Goal: Task Accomplishment & Management: Complete application form

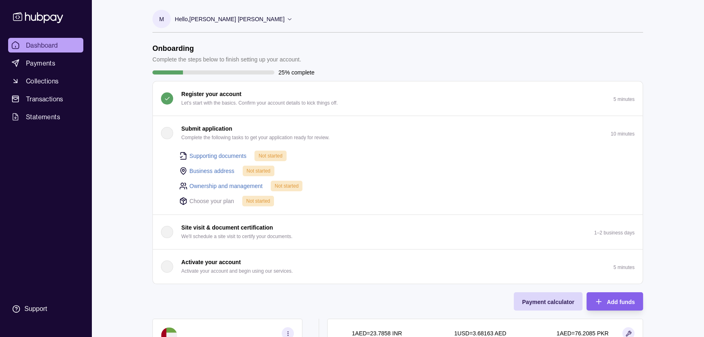
click at [168, 135] on div "button" at bounding box center [167, 133] width 12 height 12
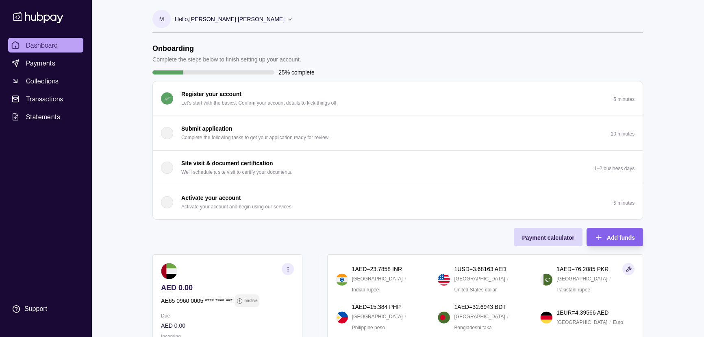
click at [168, 135] on div "button" at bounding box center [167, 133] width 12 height 12
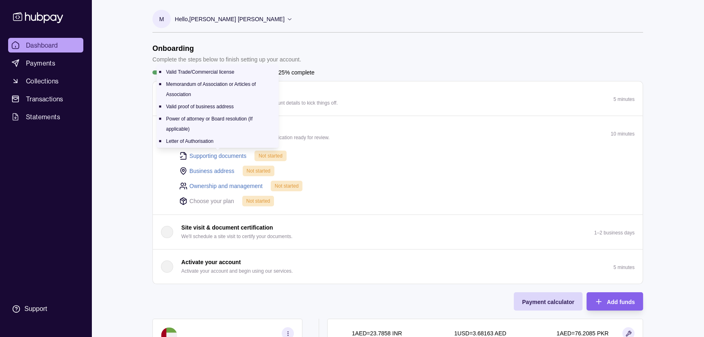
click at [211, 155] on link "Supporting documents" at bounding box center [218, 155] width 57 height 9
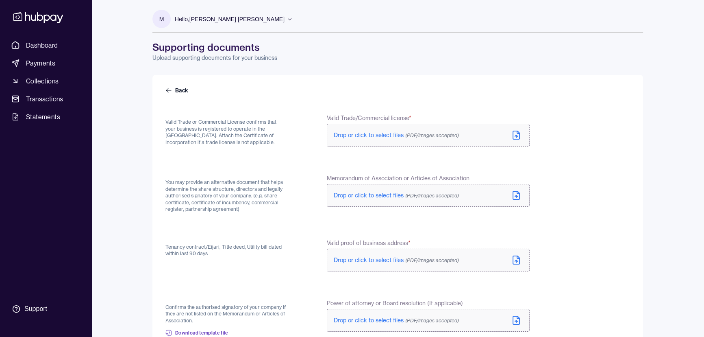
click at [514, 136] on icon at bounding box center [517, 135] width 10 height 10
click at [336, 135] on div "T.pdf" at bounding box center [348, 137] width 29 height 10
drag, startPoint x: 239, startPoint y: 146, endPoint x: 305, endPoint y: 285, distance: 154.1
click at [240, 146] on div "Valid Trade or Commercial License confirms that your business is registered to …" at bounding box center [227, 132] width 122 height 36
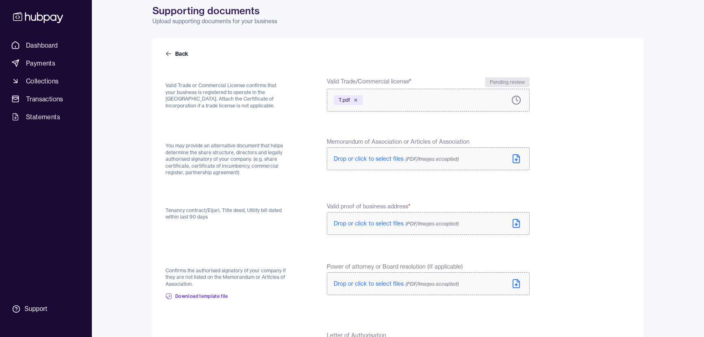
click at [515, 158] on icon at bounding box center [517, 159] width 10 height 10
click at [519, 163] on icon at bounding box center [517, 159] width 10 height 10
click at [518, 224] on icon at bounding box center [517, 223] width 10 height 10
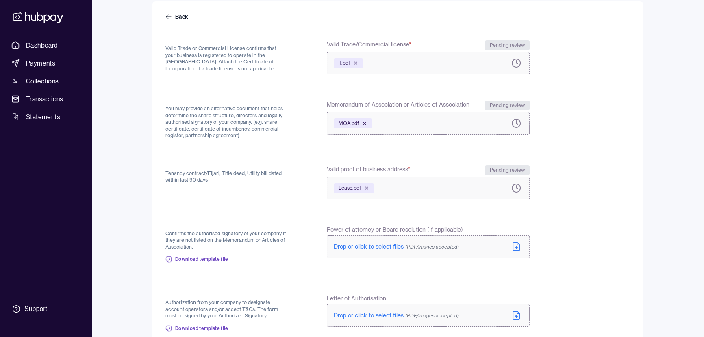
scroll to position [111, 0]
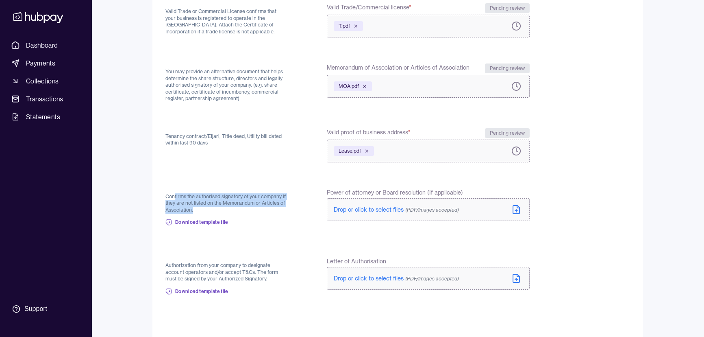
drag, startPoint x: 198, startPoint y: 206, endPoint x: 174, endPoint y: 194, distance: 26.7
click at [174, 194] on p "Confirms the authorised signatory of your company if they are not listed on the…" at bounding box center [227, 203] width 122 height 20
click at [221, 196] on p "Confirms the authorised signatory of your company if they are not listed on the…" at bounding box center [227, 203] width 122 height 20
drag, startPoint x: 174, startPoint y: 195, endPoint x: 242, endPoint y: 198, distance: 67.2
click at [242, 198] on p "Confirms the authorised signatory of your company if they are not listed on the…" at bounding box center [227, 203] width 122 height 20
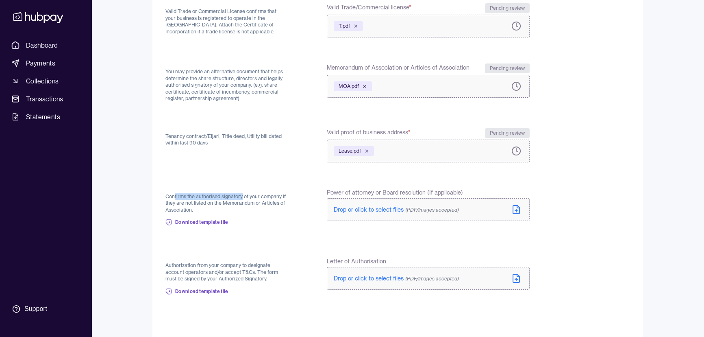
click at [269, 207] on p "Confirms the authorised signatory of your company if they are not listed on the…" at bounding box center [227, 203] width 122 height 20
drag, startPoint x: 230, startPoint y: 200, endPoint x: 216, endPoint y: 198, distance: 13.9
click at [216, 198] on p "Confirms the authorised signatory of your company if they are not listed on the…" at bounding box center [227, 203] width 122 height 20
click at [250, 216] on div "Confirms the authorised signatory of your company if they are not listed on the…" at bounding box center [227, 209] width 122 height 43
click at [211, 222] on span "Download template file" at bounding box center [201, 222] width 53 height 7
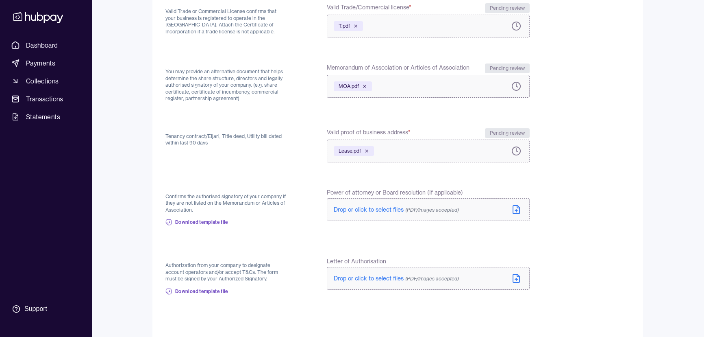
click at [213, 196] on p "Confirms the authorised signatory of your company if they are not listed on the…" at bounding box center [227, 203] width 122 height 20
click at [247, 200] on p "Confirms the authorised signatory of your company if they are not listed on the…" at bounding box center [227, 203] width 122 height 20
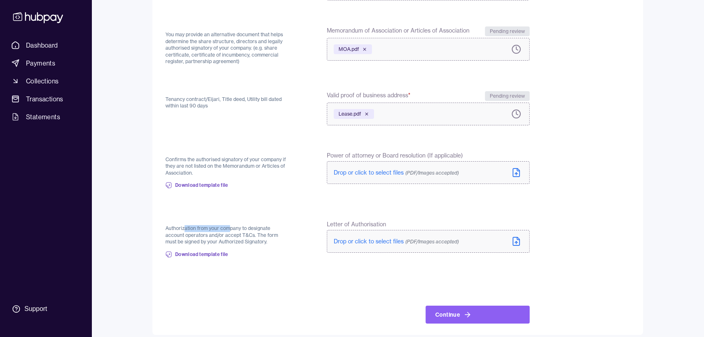
drag, startPoint x: 186, startPoint y: 228, endPoint x: 235, endPoint y: 235, distance: 49.0
click at [231, 231] on p "Authorization from your company to designate account operators and/or accept T&…" at bounding box center [227, 235] width 122 height 20
click at [263, 251] on div "Authorization from your company to designate account operators and/or accept T&…" at bounding box center [227, 241] width 122 height 43
click at [517, 243] on icon at bounding box center [517, 241] width 10 height 10
click at [307, 278] on form "Back Valid Trade or Commercial License confirms that your business is registere…" at bounding box center [398, 131] width 465 height 385
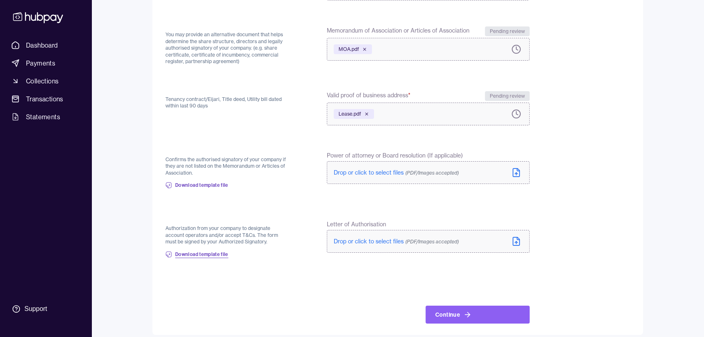
click at [192, 253] on span "Download template file" at bounding box center [201, 254] width 53 height 7
click at [650, 238] on div "M Hello, Marinus Johannes Luiten Greengrounds Advisory FZ-LLC Account Terms and…" at bounding box center [397, 93] width 523 height 482
click at [630, 183] on div "Back Valid Trade or Commercial License confirms that your business is registere…" at bounding box center [398, 130] width 491 height 407
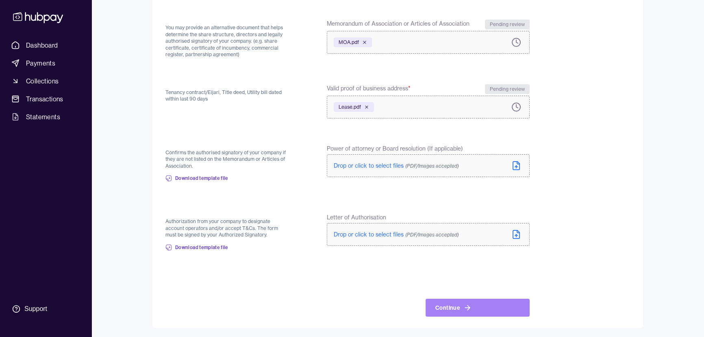
click at [470, 309] on icon at bounding box center [468, 307] width 8 height 8
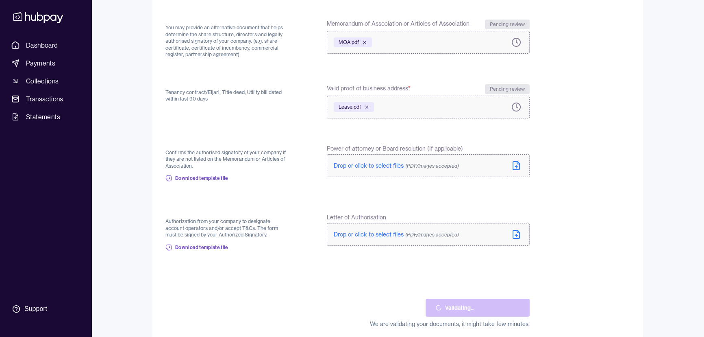
click at [341, 270] on form "Back Valid Trade or Commercial License confirms that your business is registere…" at bounding box center [398, 130] width 465 height 396
click at [294, 281] on div "Validating. We are validating your documents, it might take few minutes." at bounding box center [348, 303] width 364 height 49
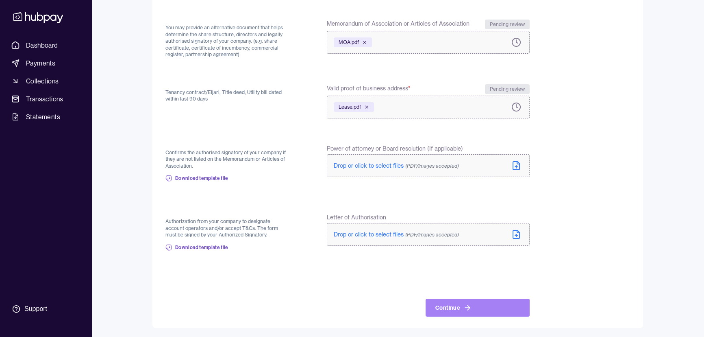
click at [452, 307] on button "Continue" at bounding box center [478, 308] width 104 height 18
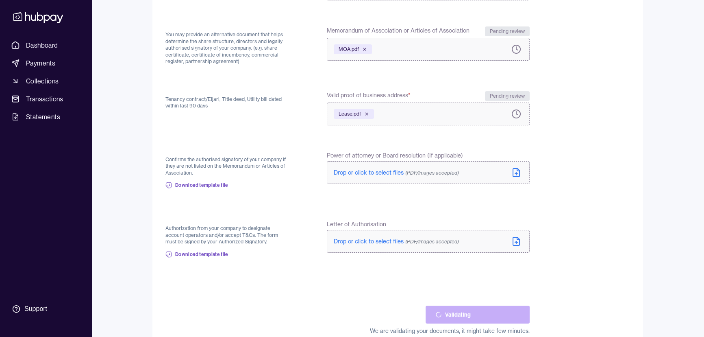
scroll to position [166, 0]
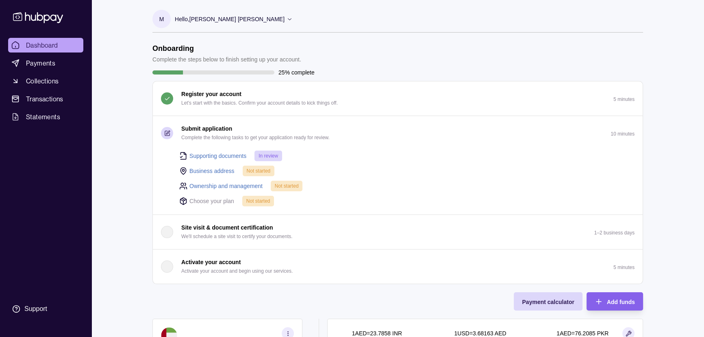
click at [205, 168] on link "Business address" at bounding box center [212, 170] width 45 height 9
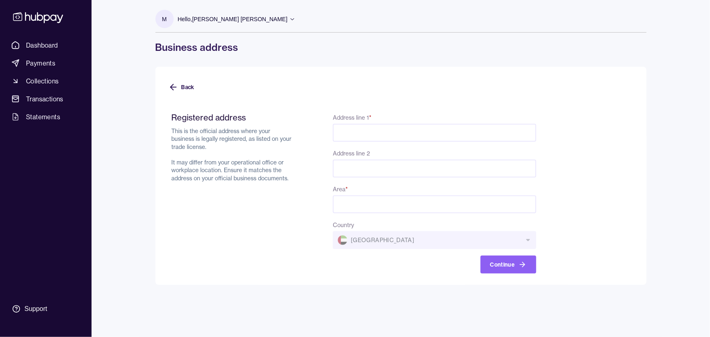
click at [195, 181] on p "This is the official address where your business is legally registered, as list…" at bounding box center [233, 154] width 122 height 55
click at [364, 135] on input "Address line 1 *" at bounding box center [434, 133] width 203 height 18
paste input "********"
type input "********"
click at [360, 171] on input "Address line 2" at bounding box center [434, 168] width 203 height 18
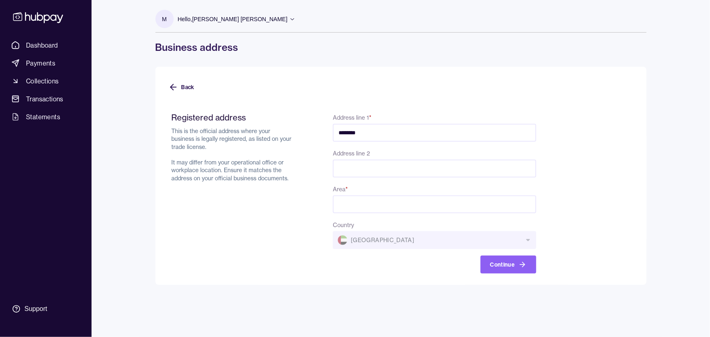
paste input "**********"
type input "**********"
click at [359, 200] on input "Area *" at bounding box center [434, 204] width 203 height 18
paste input "**********"
click at [273, 263] on div "Registered address This is the official address where your business is legally …" at bounding box center [233, 192] width 122 height 161
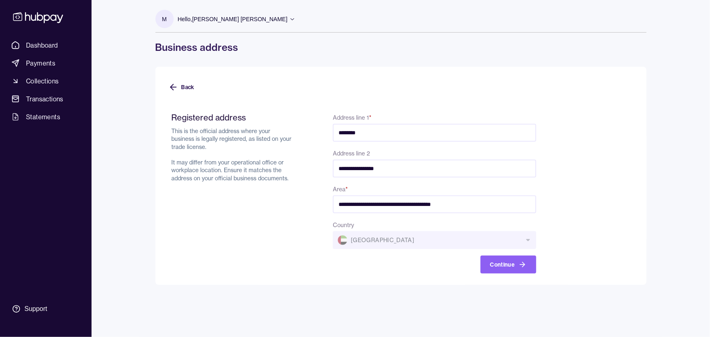
click at [484, 204] on input "**********" at bounding box center [434, 204] width 203 height 18
paste input "**********"
type input "**********"
click at [372, 289] on div "**********" at bounding box center [400, 168] width 523 height 337
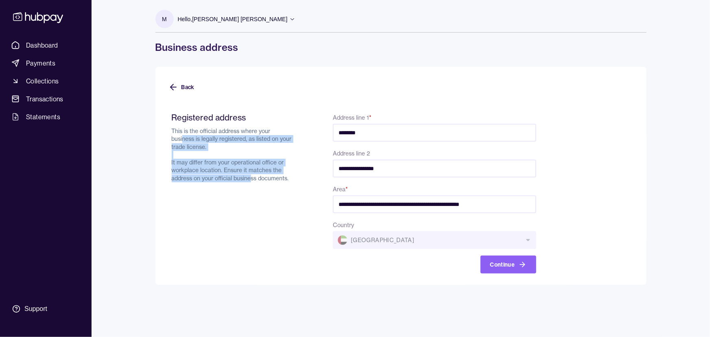
drag, startPoint x: 251, startPoint y: 174, endPoint x: 182, endPoint y: 138, distance: 78.0
click at [182, 138] on p "This is the official address where your business is legally registered, as list…" at bounding box center [233, 154] width 122 height 55
click at [217, 191] on div "Registered address This is the official address where your business is legally …" at bounding box center [233, 192] width 122 height 161
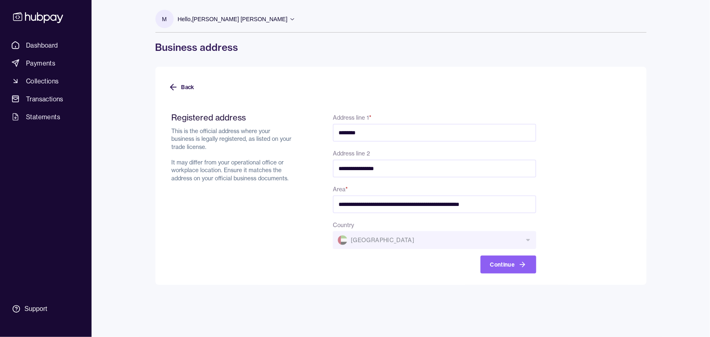
click at [226, 266] on div "Registered address This is the official address where your business is legally …" at bounding box center [233, 192] width 122 height 161
click at [209, 185] on div "Registered address This is the official address where your business is legally …" at bounding box center [233, 192] width 122 height 161
click at [515, 263] on button "Continue" at bounding box center [508, 264] width 56 height 18
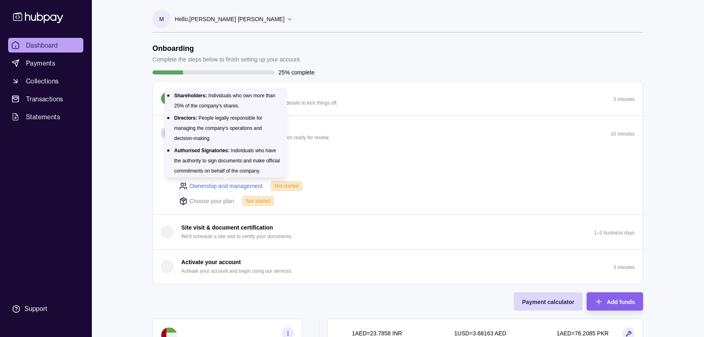
click at [201, 186] on link "Ownership and management" at bounding box center [226, 185] width 73 height 9
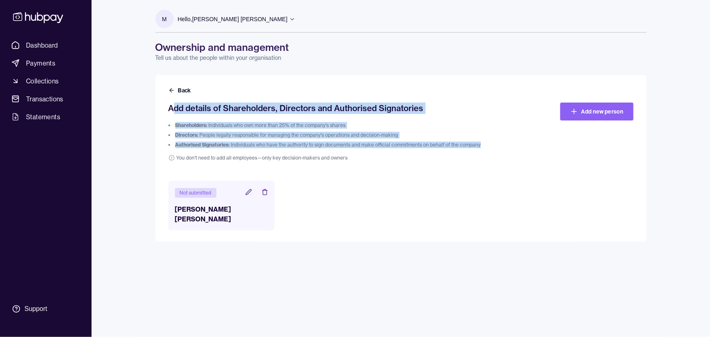
drag, startPoint x: 295, startPoint y: 155, endPoint x: 172, endPoint y: 113, distance: 130.3
click at [172, 113] on div "Add details of Shareholders, Directors and Authorised Signatories Shareholders:…" at bounding box center [342, 131] width 349 height 59
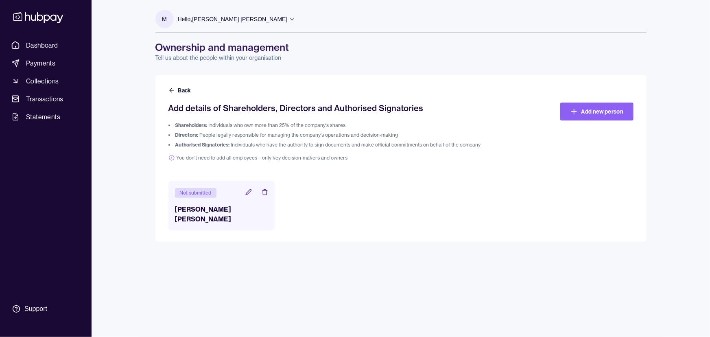
click at [478, 193] on div "Not submitted Marinus Johannes Luiten" at bounding box center [400, 206] width 465 height 50
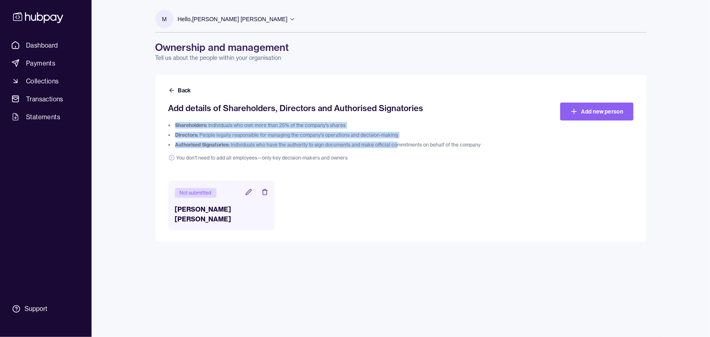
drag, startPoint x: 345, startPoint y: 142, endPoint x: 142, endPoint y: 118, distance: 204.8
click at [142, 118] on div "M Hello, Marinus Johannes Luiten Greengrounds Advisory FZ-LLC Account Terms and…" at bounding box center [400, 121] width 523 height 242
click at [443, 214] on div "Not submitted Marinus Johannes Luiten" at bounding box center [400, 206] width 465 height 50
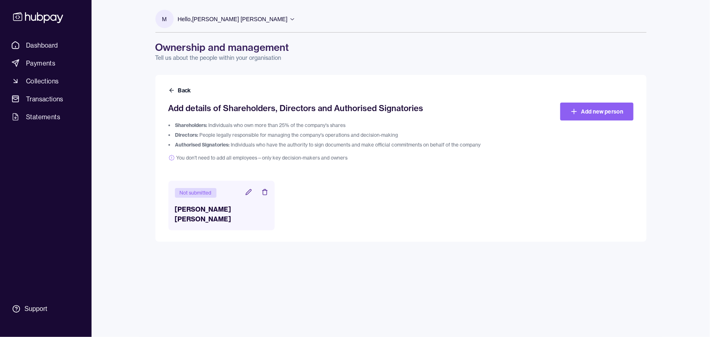
click at [288, 255] on div "M Hello, Marinus Johannes Luiten Greengrounds Advisory FZ-LLC Account Terms and…" at bounding box center [400, 168] width 523 height 337
click at [257, 248] on div "M Hello, Marinus Johannes Luiten Greengrounds Advisory FZ-LLC Account Terms and…" at bounding box center [400, 168] width 523 height 337
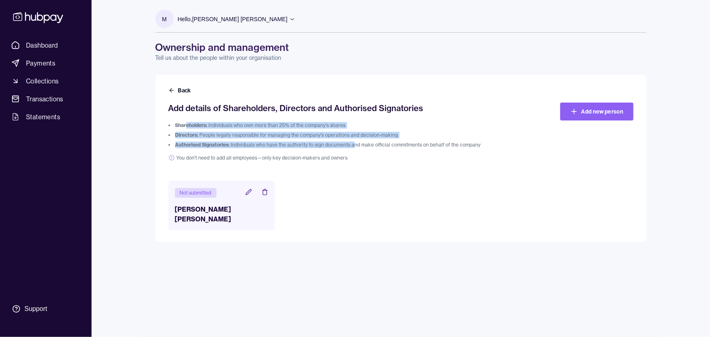
drag, startPoint x: 190, startPoint y: 128, endPoint x: 357, endPoint y: 141, distance: 168.5
click at [357, 141] on ol "Shareholders: Individuals who own more than 25% of the company's shares Directo…" at bounding box center [342, 135] width 349 height 26
click at [472, 200] on div "Not submitted Marinus Johannes Luiten" at bounding box center [400, 206] width 465 height 50
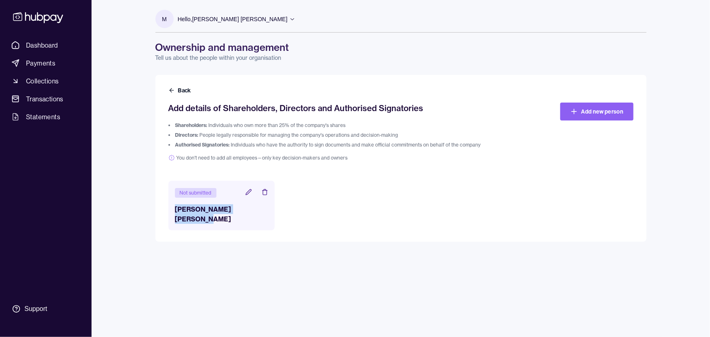
click at [452, 297] on div "M Hello, Marinus Johannes Luiten Greengrounds Advisory FZ-LLC Account Terms and…" at bounding box center [400, 168] width 523 height 337
drag, startPoint x: 217, startPoint y: 124, endPoint x: 367, endPoint y: 125, distance: 150.1
click at [372, 123] on li "Shareholders: Individuals who own more than 25% of the company's shares" at bounding box center [342, 125] width 349 height 7
click at [281, 136] on li "Directors: People legally responsible for managing the company's operations and…" at bounding box center [342, 135] width 349 height 7
click at [244, 252] on div "M Hello, Marinus Johannes Luiten Greengrounds Advisory FZ-LLC Account Terms and…" at bounding box center [400, 168] width 523 height 337
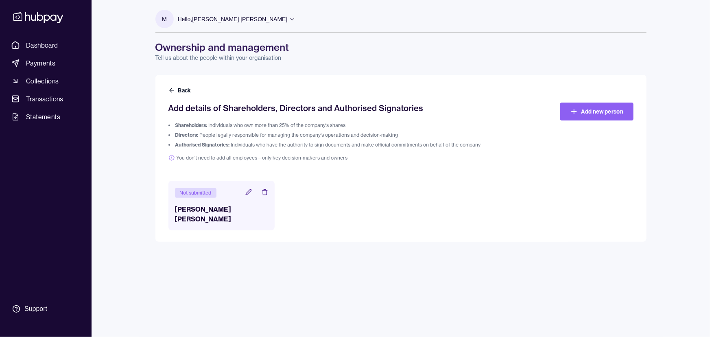
click at [249, 187] on header "Not submitted" at bounding box center [222, 192] width 94 height 11
click at [249, 193] on icon at bounding box center [248, 192] width 7 height 7
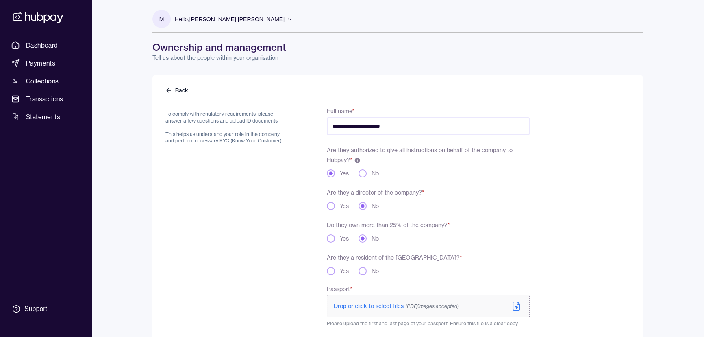
scroll to position [37, 0]
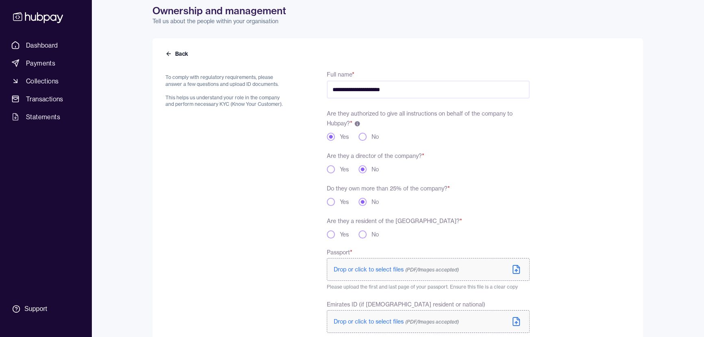
click at [333, 170] on button "Yes" at bounding box center [331, 169] width 8 height 8
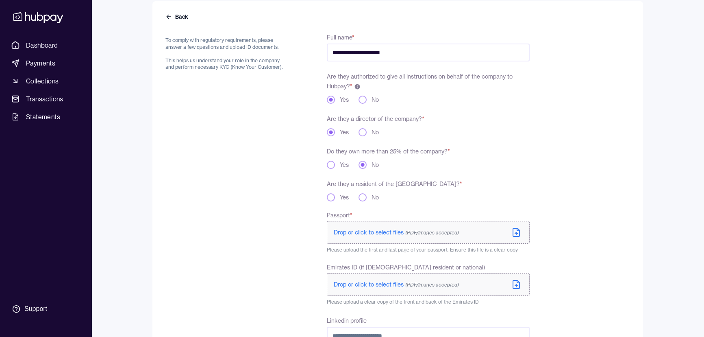
click at [367, 196] on div "No" at bounding box center [369, 197] width 20 height 8
click at [370, 198] on div "No" at bounding box center [369, 197] width 20 height 8
click at [362, 197] on button "No" at bounding box center [363, 197] width 8 height 8
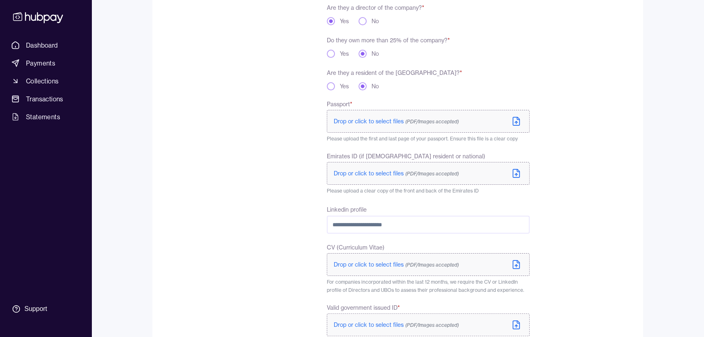
click at [517, 124] on icon at bounding box center [517, 121] width 10 height 10
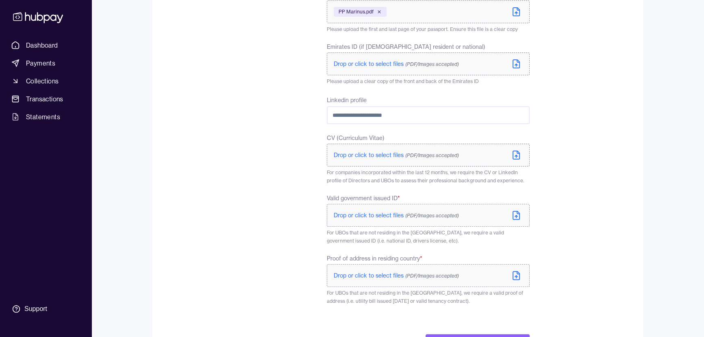
scroll to position [332, 0]
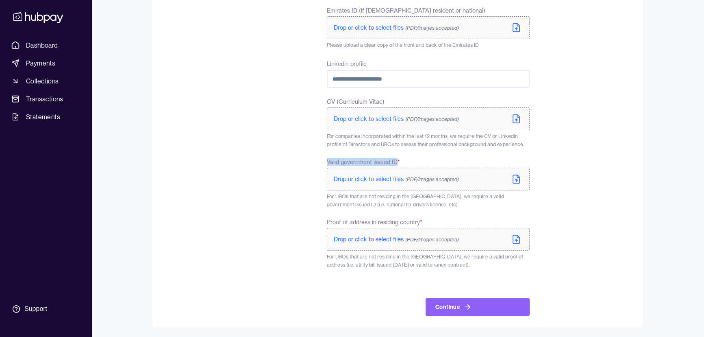
drag, startPoint x: 327, startPoint y: 161, endPoint x: 401, endPoint y: 161, distance: 74.4
click at [401, 161] on div "**********" at bounding box center [348, 45] width 364 height 542
copy span "Valid government issued ID"
drag, startPoint x: 361, startPoint y: 220, endPoint x: 423, endPoint y: 221, distance: 62.2
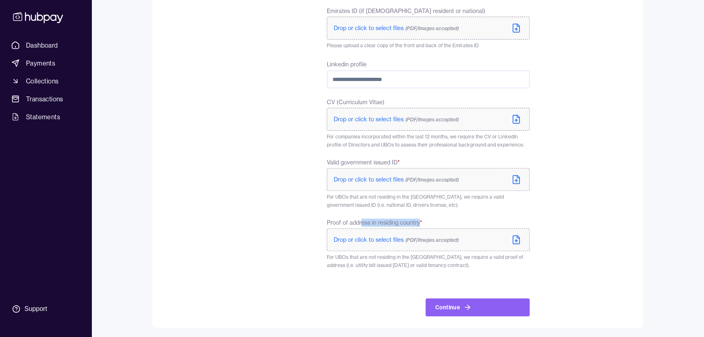
click at [423, 221] on label "Proof of address in residing country *" at bounding box center [428, 222] width 203 height 8
click at [333, 224] on span "Proof of address in residing country *" at bounding box center [375, 222] width 96 height 8
drag, startPoint x: 350, startPoint y: 256, endPoint x: 488, endPoint y: 259, distance: 137.9
click at [488, 259] on span "For UBOs that are not residing in the UAE, we require a valid proof of address …" at bounding box center [425, 261] width 196 height 14
click at [479, 264] on p "For UBOs that are not residing in the UAE, we require a valid proof of address …" at bounding box center [428, 261] width 203 height 16
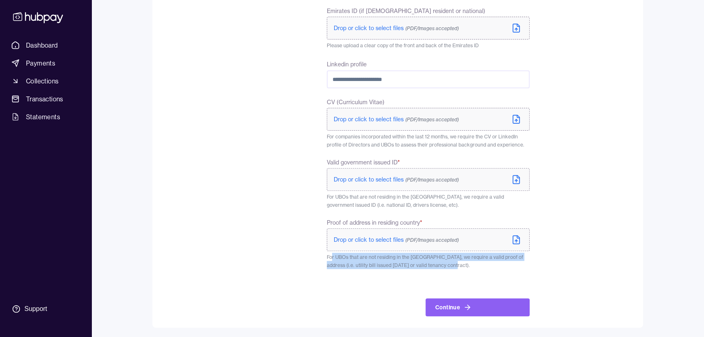
drag, startPoint x: 444, startPoint y: 266, endPoint x: 333, endPoint y: 259, distance: 110.8
click at [333, 259] on p "For UBOs that are not residing in the UAE, we require a valid proof of address …" at bounding box center [428, 261] width 203 height 16
click at [365, 262] on span "For UBOs that are not residing in the UAE, we require a valid proof of address …" at bounding box center [425, 261] width 196 height 14
drag, startPoint x: 441, startPoint y: 258, endPoint x: 488, endPoint y: 257, distance: 46.8
click at [488, 257] on span "For UBOs that are not residing in the UAE, we require a valid proof of address …" at bounding box center [425, 261] width 196 height 14
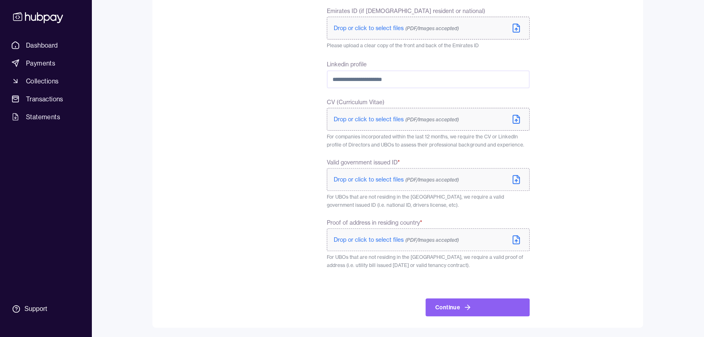
click at [451, 264] on p "For UBOs that are not residing in the UAE, we require a valid proof of address …" at bounding box center [428, 261] width 203 height 16
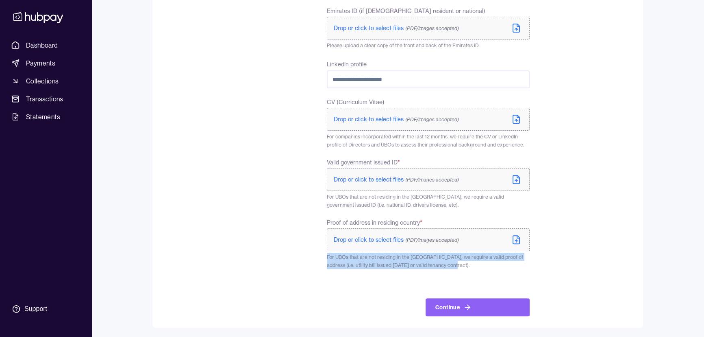
drag, startPoint x: 327, startPoint y: 256, endPoint x: 443, endPoint y: 264, distance: 116.9
click at [443, 264] on p "For UBOs that are not residing in the UAE, we require a valid proof of address …" at bounding box center [428, 261] width 203 height 16
copy span "For UBOs that are not residing in the UAE, we require a valid proof of address …"
click at [233, 223] on div "To comply with regulatory requirements, please answer a few questions and uploa…" at bounding box center [227, 50] width 122 height 532
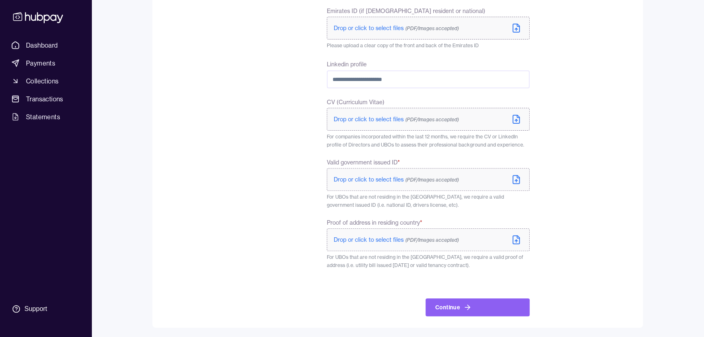
click at [234, 174] on div "To comply with regulatory requirements, please answer a few questions and uploa…" at bounding box center [227, 50] width 122 height 532
click at [283, 185] on div "To comply with regulatory requirements, please answer a few questions and uploa…" at bounding box center [227, 50] width 122 height 532
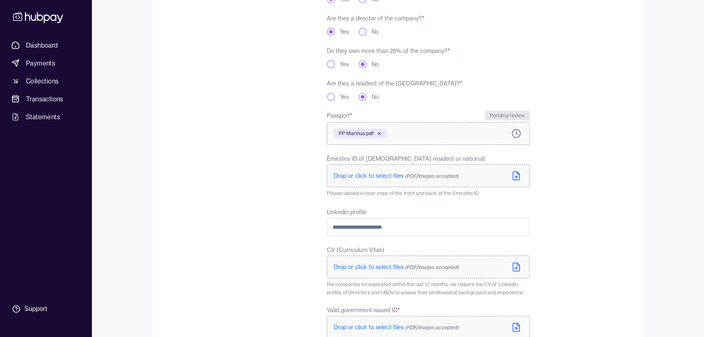
scroll to position [285, 0]
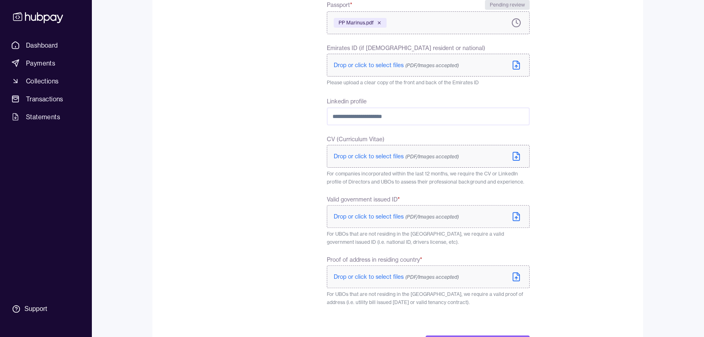
click at [513, 216] on icon at bounding box center [516, 216] width 7 height 8
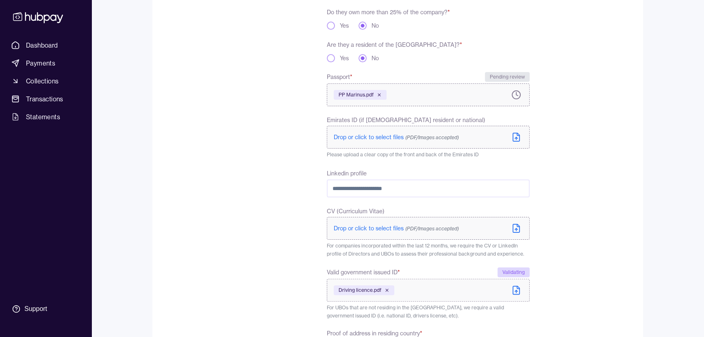
scroll to position [324, 0]
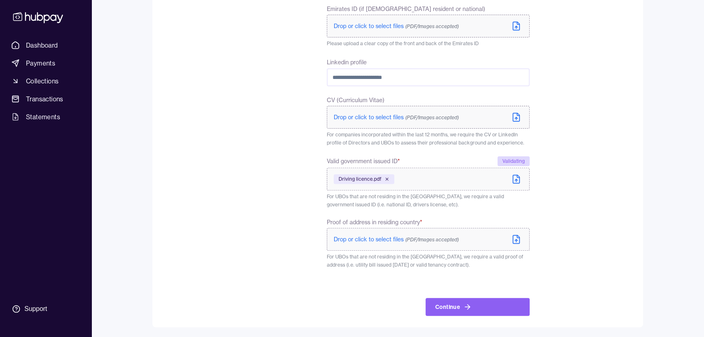
click at [266, 192] on div "To comply with regulatory requirements, please answer a few questions and uploa…" at bounding box center [227, 49] width 122 height 534
click at [513, 115] on icon at bounding box center [516, 117] width 7 height 8
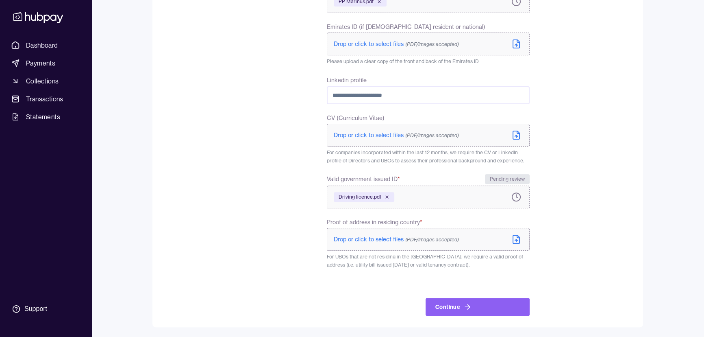
scroll to position [305, 0]
click at [518, 135] on icon at bounding box center [517, 136] width 10 height 10
click at [211, 219] on div "To comply with regulatory requirements, please answer a few questions and uploa…" at bounding box center [227, 58] width 122 height 516
click at [236, 239] on div "To comply with regulatory requirements, please answer a few questions and uploa…" at bounding box center [227, 58] width 122 height 516
click at [510, 132] on label "Drop or click to select files (PDF/Images accepted)" at bounding box center [428, 135] width 203 height 23
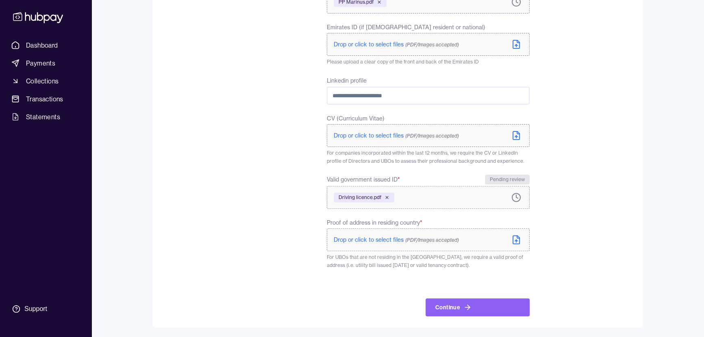
click at [237, 177] on div "To comply with regulatory requirements, please answer a few questions and uploa…" at bounding box center [227, 58] width 122 height 516
click at [510, 135] on label "Drop or click to select files (PDF/Images accepted)" at bounding box center [428, 135] width 203 height 23
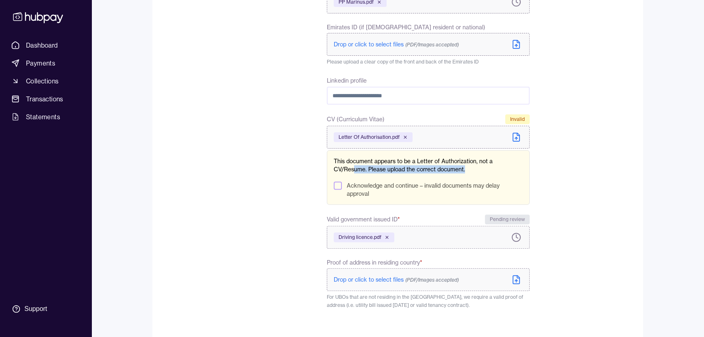
drag, startPoint x: 357, startPoint y: 169, endPoint x: 478, endPoint y: 170, distance: 121.2
click at [478, 170] on p "This document appears to be a Letter of Authorization, not a CV/Resume. Please …" at bounding box center [428, 165] width 189 height 16
click at [259, 178] on div "To comply with regulatory requirements, please answer a few questions and uploa…" at bounding box center [227, 78] width 122 height 556
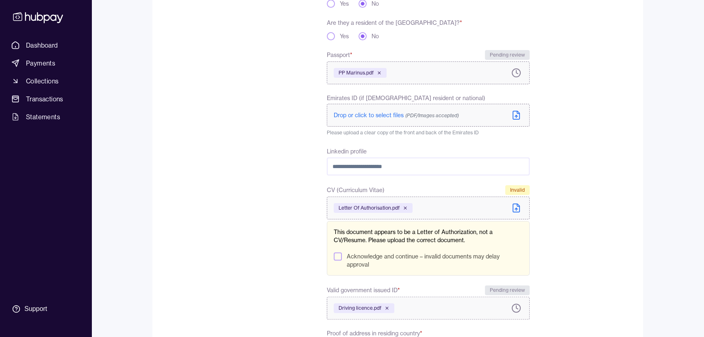
scroll to position [346, 0]
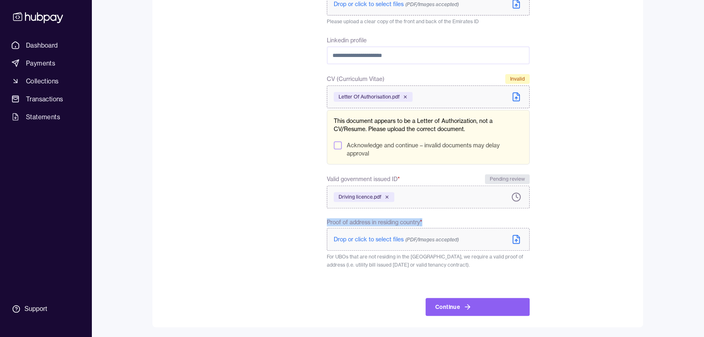
copy span "Proof of address in residing country *"
drag, startPoint x: 325, startPoint y: 222, endPoint x: 423, endPoint y: 224, distance: 97.2
click at [423, 224] on div "**********" at bounding box center [348, 38] width 364 height 556
click at [514, 237] on icon at bounding box center [517, 239] width 10 height 10
click at [229, 272] on div "To comply with regulatory requirements, please answer a few questions and uploa…" at bounding box center [227, 38] width 122 height 556
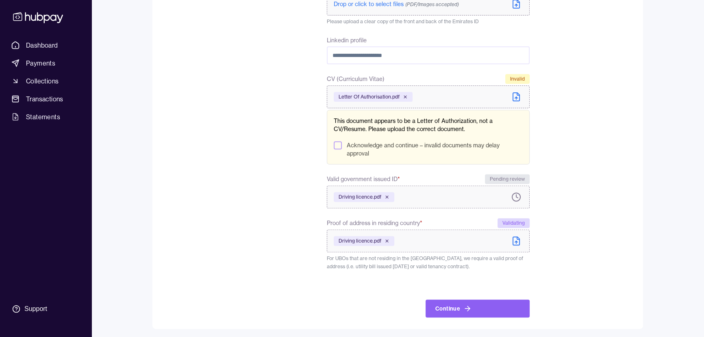
scroll to position [347, 0]
click at [341, 214] on div "**********" at bounding box center [428, 37] width 203 height 557
click at [458, 301] on button "Continue" at bounding box center [478, 307] width 104 height 18
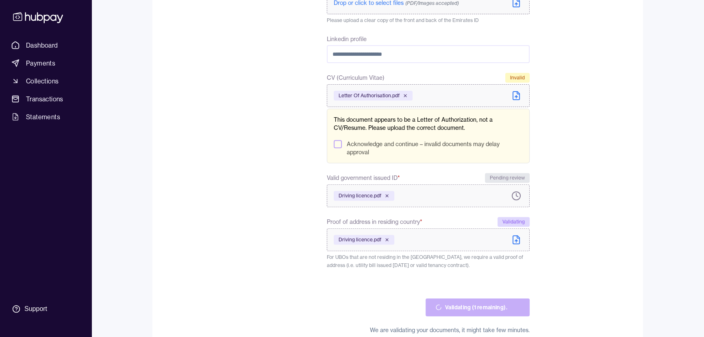
click at [338, 145] on button "Acknowledge and continue – invalid documents may delay approval" at bounding box center [338, 144] width 8 height 8
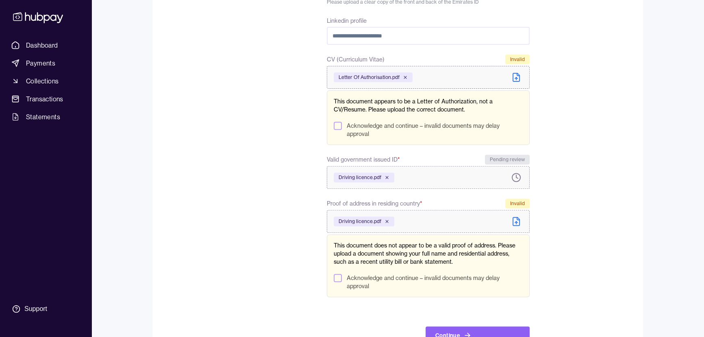
scroll to position [393, 0]
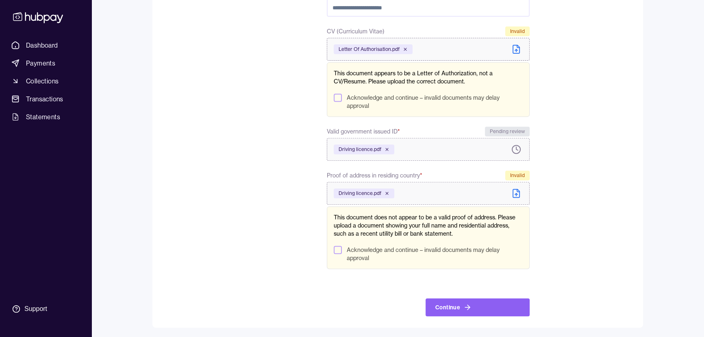
click at [338, 248] on button "Acknowledge and continue – invalid documents may delay approval" at bounding box center [338, 250] width 8 height 8
click at [471, 305] on icon "submit" at bounding box center [468, 307] width 8 height 8
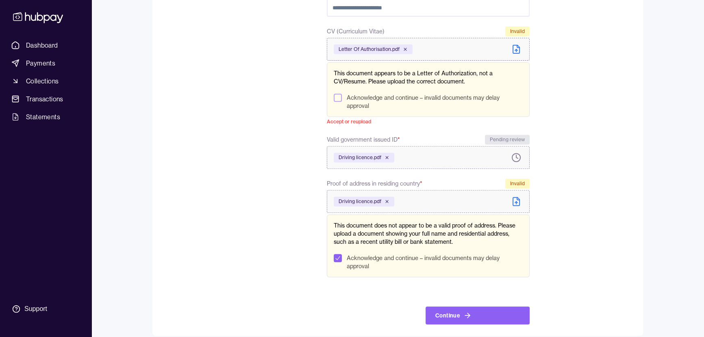
click at [336, 99] on button "Acknowledge and continue – invalid documents may delay approval" at bounding box center [338, 98] width 8 height 8
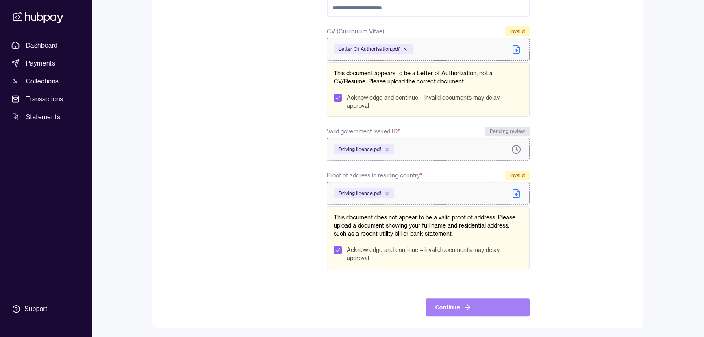
click at [479, 309] on button "Continue" at bounding box center [478, 307] width 104 height 18
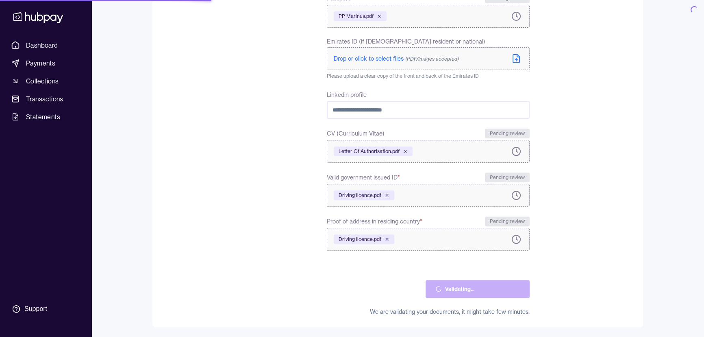
scroll to position [291, 0]
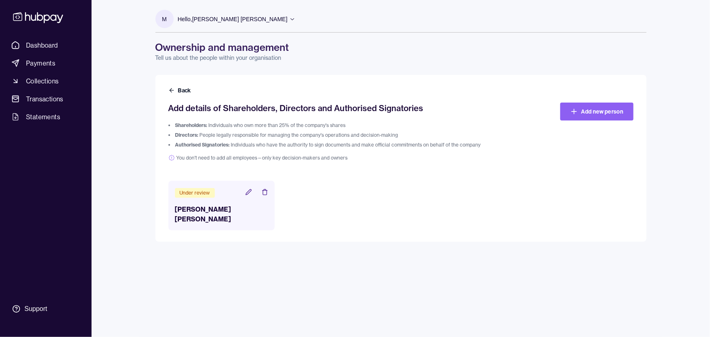
click at [306, 253] on div "M Hello, Marinus Johannes Luiten Greengrounds Advisory FZ-LLC Account Terms and…" at bounding box center [400, 168] width 523 height 337
click at [585, 108] on link "Add new person" at bounding box center [596, 111] width 73 height 18
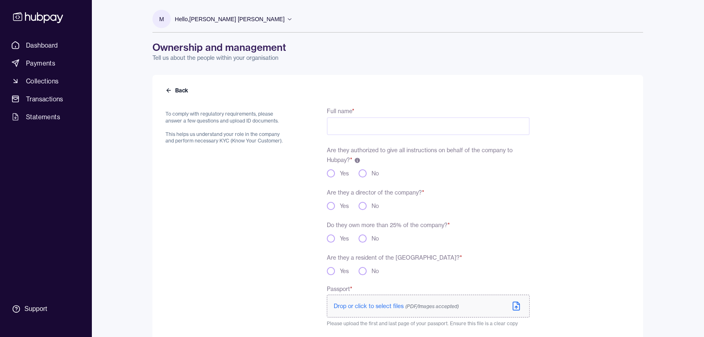
click at [353, 130] on input "Full name *" at bounding box center [428, 126] width 203 height 18
paste input "*******"
paste input "******"
paste input "*********"
paste input "******"
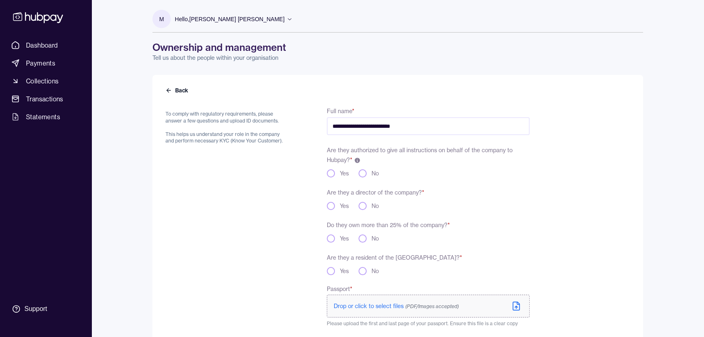
scroll to position [37, 0]
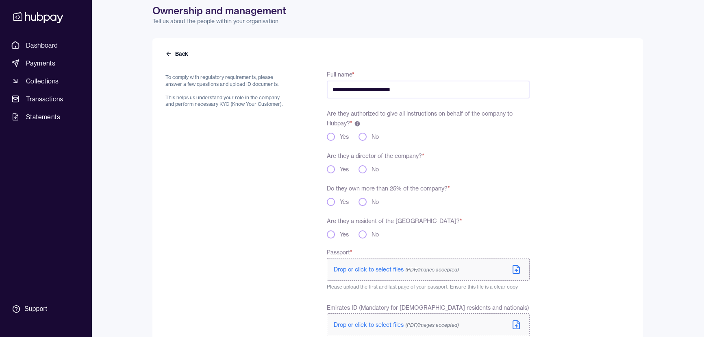
type input "**********"
click at [329, 138] on button "Yes" at bounding box center [331, 137] width 8 height 8
click at [329, 170] on button "Yes" at bounding box center [331, 169] width 8 height 8
click at [329, 201] on button "Yes" at bounding box center [331, 202] width 8 height 8
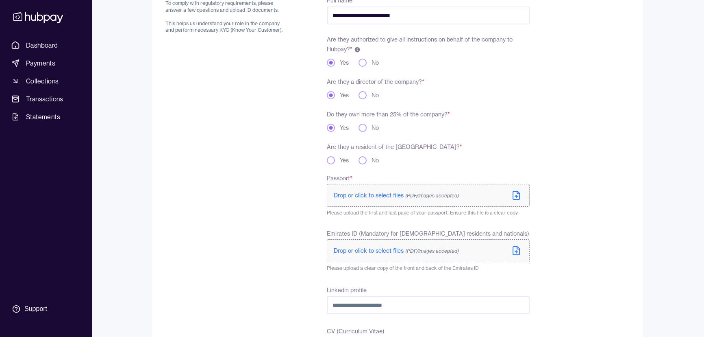
click at [366, 160] on button "No" at bounding box center [363, 160] width 8 height 8
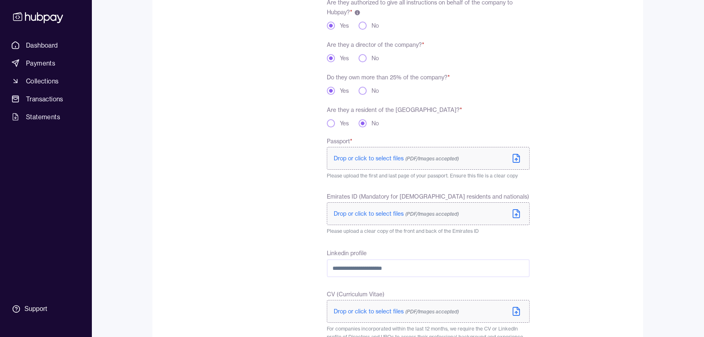
type button "no"
click at [211, 167] on div "To comply with regulatory requirements, please answer a few questions and uploa…" at bounding box center [227, 268] width 122 height 620
click at [519, 155] on icon at bounding box center [516, 158] width 7 height 8
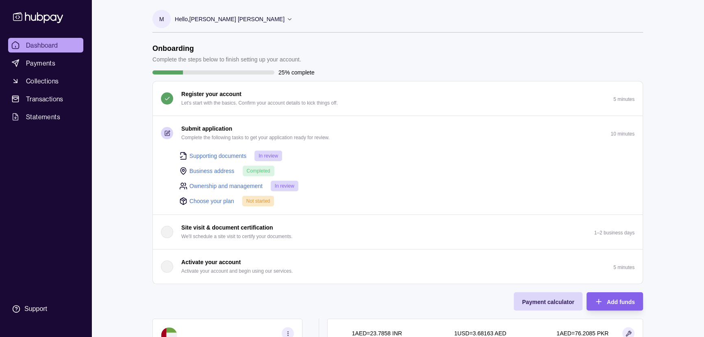
click at [208, 200] on link "Choose your plan" at bounding box center [212, 200] width 45 height 9
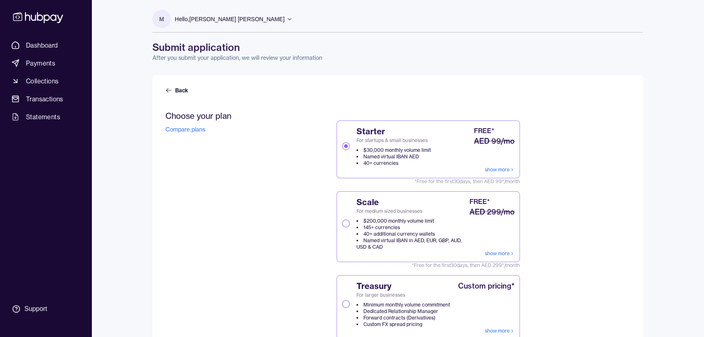
click at [342, 231] on div "Scale For medium sized businesses $200,000 monthly volume limit 145+ currencies…" at bounding box center [405, 223] width 126 height 54
click at [342, 227] on button "Scale For medium sized businesses $200,000 monthly volume limit 145+ currencies…" at bounding box center [346, 223] width 8 height 8
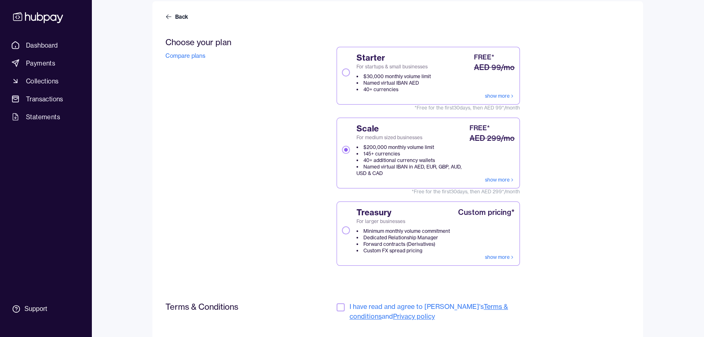
scroll to position [138, 0]
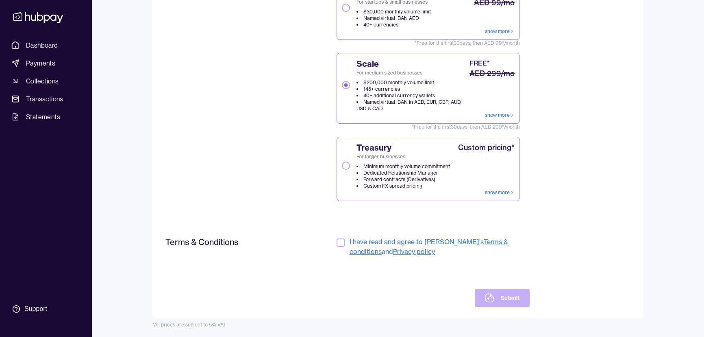
click at [342, 243] on button "button" at bounding box center [341, 242] width 8 height 8
click at [506, 298] on button "Submit" at bounding box center [502, 298] width 55 height 18
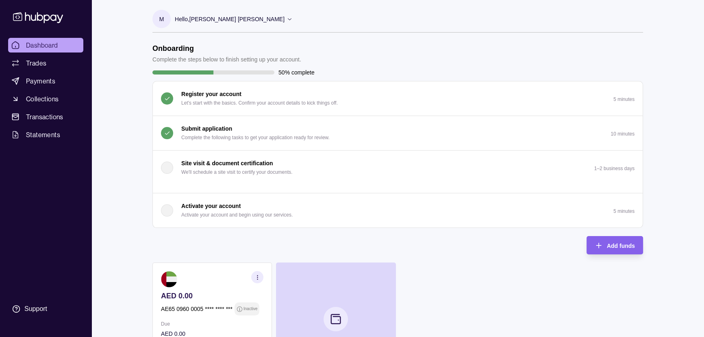
click at [287, 21] on icon at bounding box center [290, 19] width 6 height 6
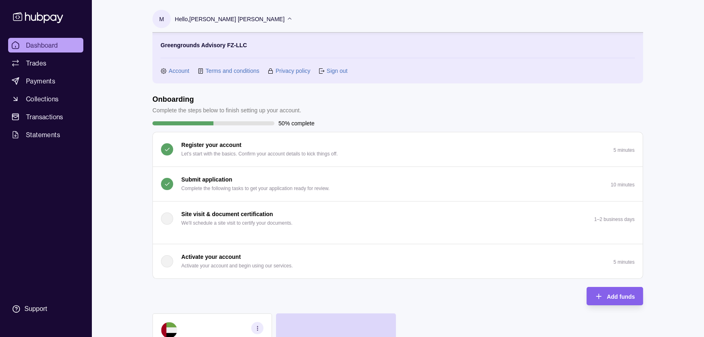
click at [287, 19] on icon at bounding box center [290, 19] width 6 height 6
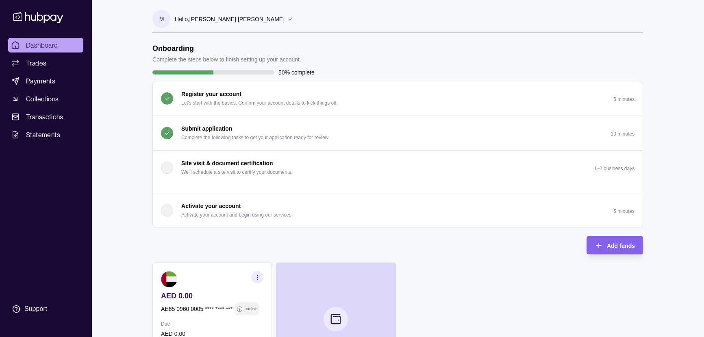
click at [287, 17] on icon at bounding box center [290, 19] width 6 height 6
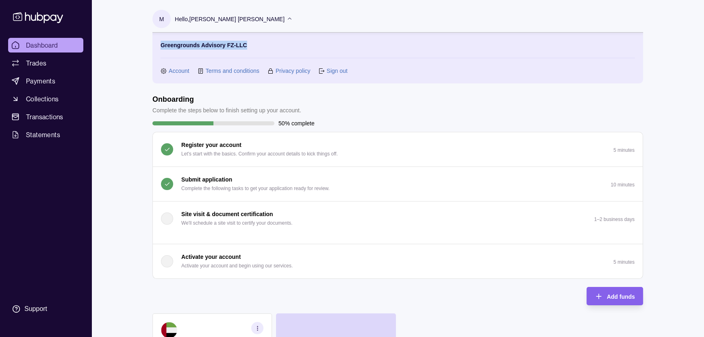
copy p "Greengrounds Advisory FZ-LLC"
drag, startPoint x: 161, startPoint y: 46, endPoint x: 253, endPoint y: 46, distance: 92.3
click at [253, 46] on section "Greengrounds Advisory FZ-LLC Account Terms and conditions Privacy policy Sign o…" at bounding box center [398, 58] width 475 height 35
click at [310, 20] on section "M Hello, [PERSON_NAME] [PERSON_NAME] Greengrounds Advisory FZ-LLC Account Terms…" at bounding box center [398, 47] width 491 height 74
click at [173, 69] on link "Account" at bounding box center [179, 70] width 21 height 9
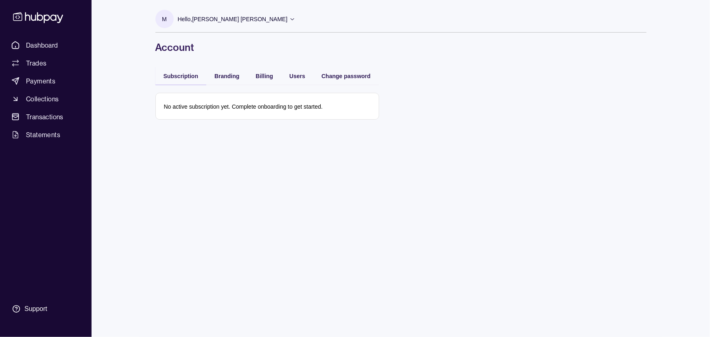
click at [266, 20] on section "M Hello, [PERSON_NAME] [PERSON_NAME] Greengrounds Advisory FZ-LLC Account Terms…" at bounding box center [400, 21] width 491 height 23
click at [290, 20] on icon at bounding box center [292, 19] width 4 height 2
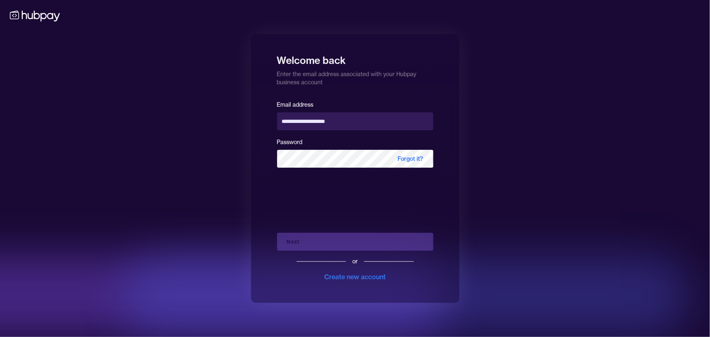
drag, startPoint x: 149, startPoint y: 118, endPoint x: 93, endPoint y: 41, distance: 94.8
click at [149, 115] on div "**********" at bounding box center [355, 168] width 710 height 337
